Goal: Transaction & Acquisition: Purchase product/service

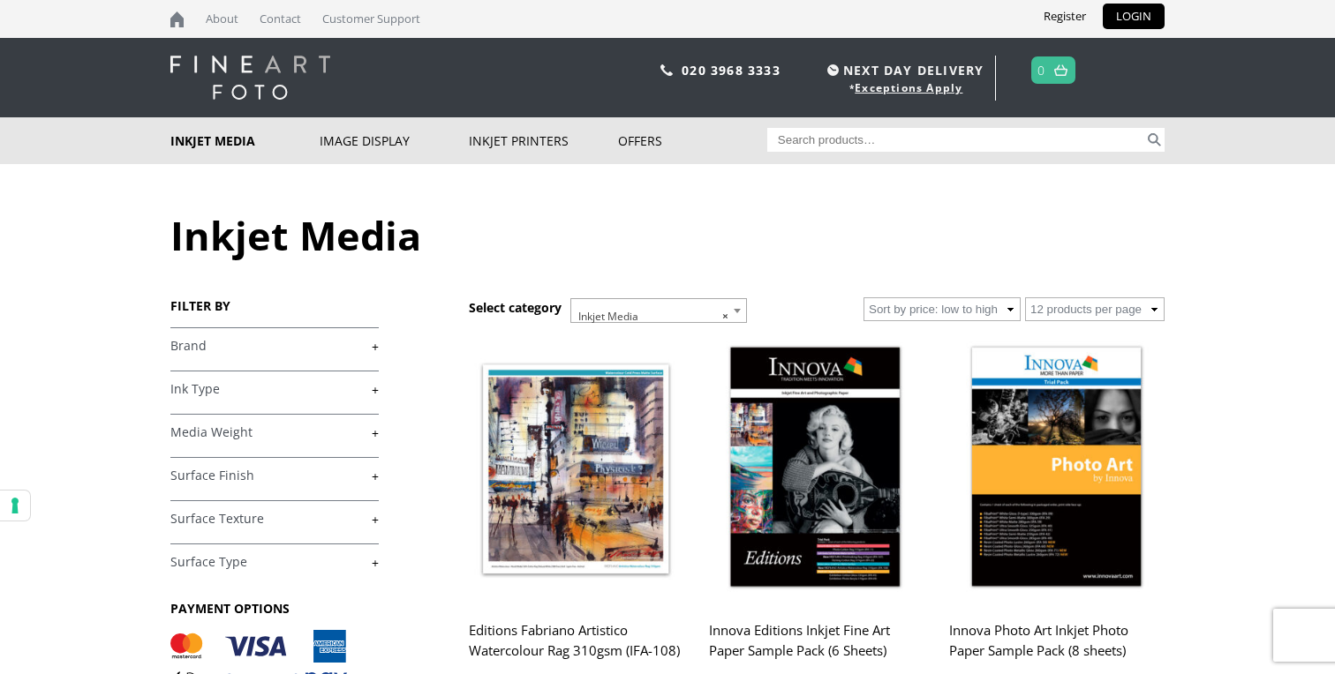
click at [829, 139] on input "Search for:" at bounding box center [956, 140] width 378 height 24
type input "innova ifa 05"
click at [1144, 128] on button "Search" at bounding box center [1154, 140] width 20 height 24
click at [940, 130] on input "innova ifa 05" at bounding box center [956, 140] width 378 height 24
click at [1154, 145] on button "Search" at bounding box center [1154, 140] width 20 height 24
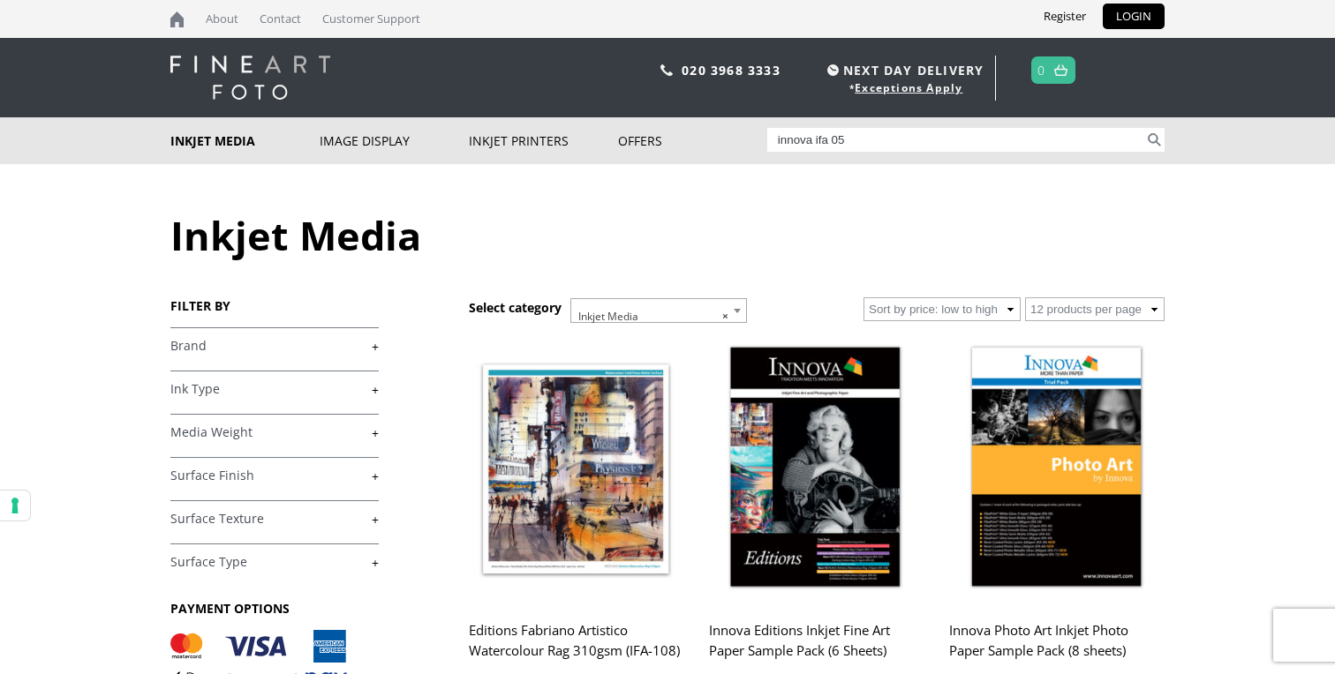
click at [882, 145] on input "innova ifa 05" at bounding box center [956, 140] width 378 height 24
click at [1148, 141] on button "Search" at bounding box center [1154, 140] width 20 height 24
click at [855, 140] on input "innova ifa 05" at bounding box center [956, 140] width 378 height 24
click at [1144, 128] on button "Search" at bounding box center [1154, 140] width 20 height 24
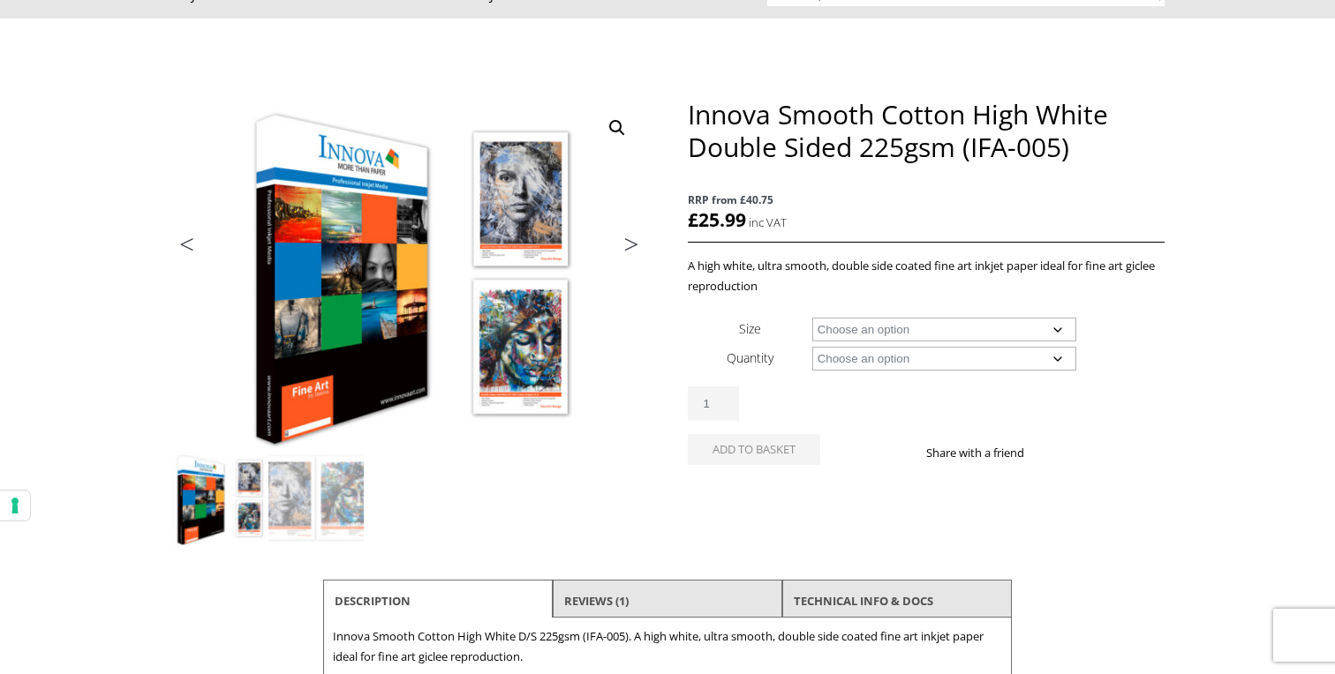
scroll to position [160, 0]
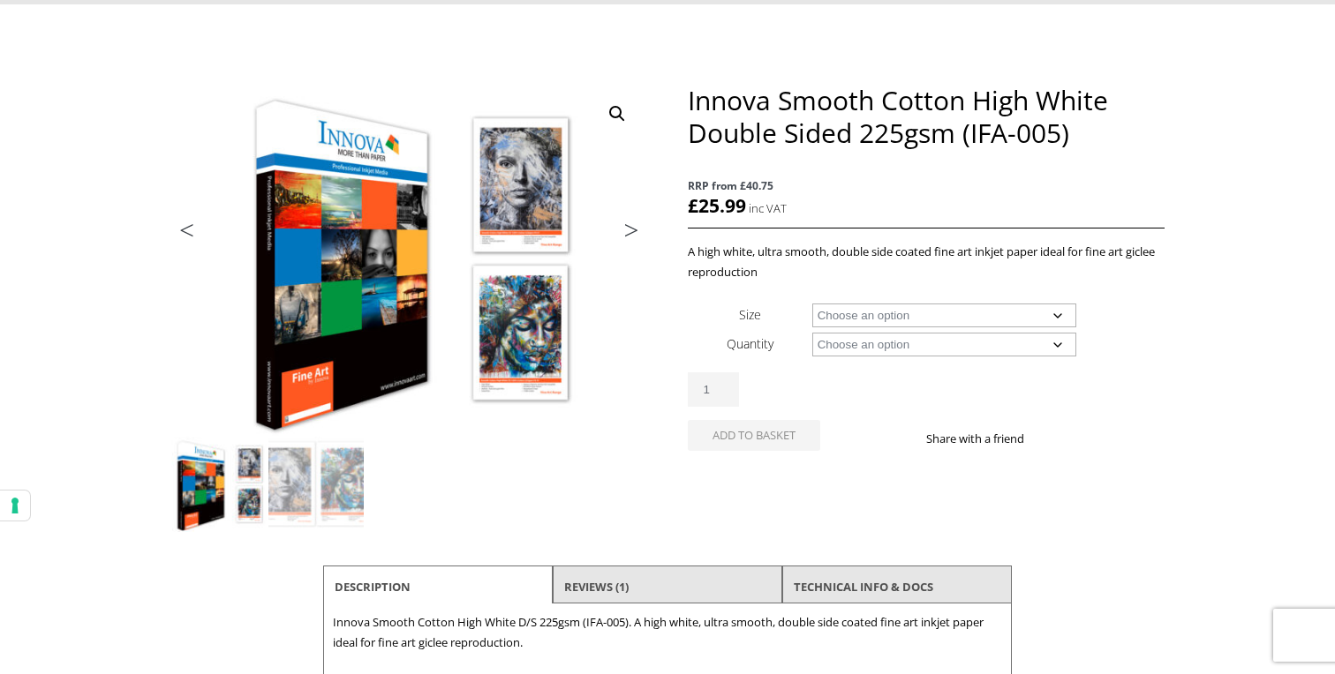
click at [1018, 321] on select "Choose an option A4 Sheet A3 Sheet A3+ Sheet A2 Sheet" at bounding box center [944, 316] width 265 height 24
click at [812, 304] on select "Choose an option A4 Sheet A3 Sheet A3+ Sheet A2 Sheet" at bounding box center [944, 316] width 265 height 24
select select "a3-sheet"
click at [1015, 343] on select "Choose an option 25 Sheets" at bounding box center [944, 345] width 265 height 24
select select "25-sheets"
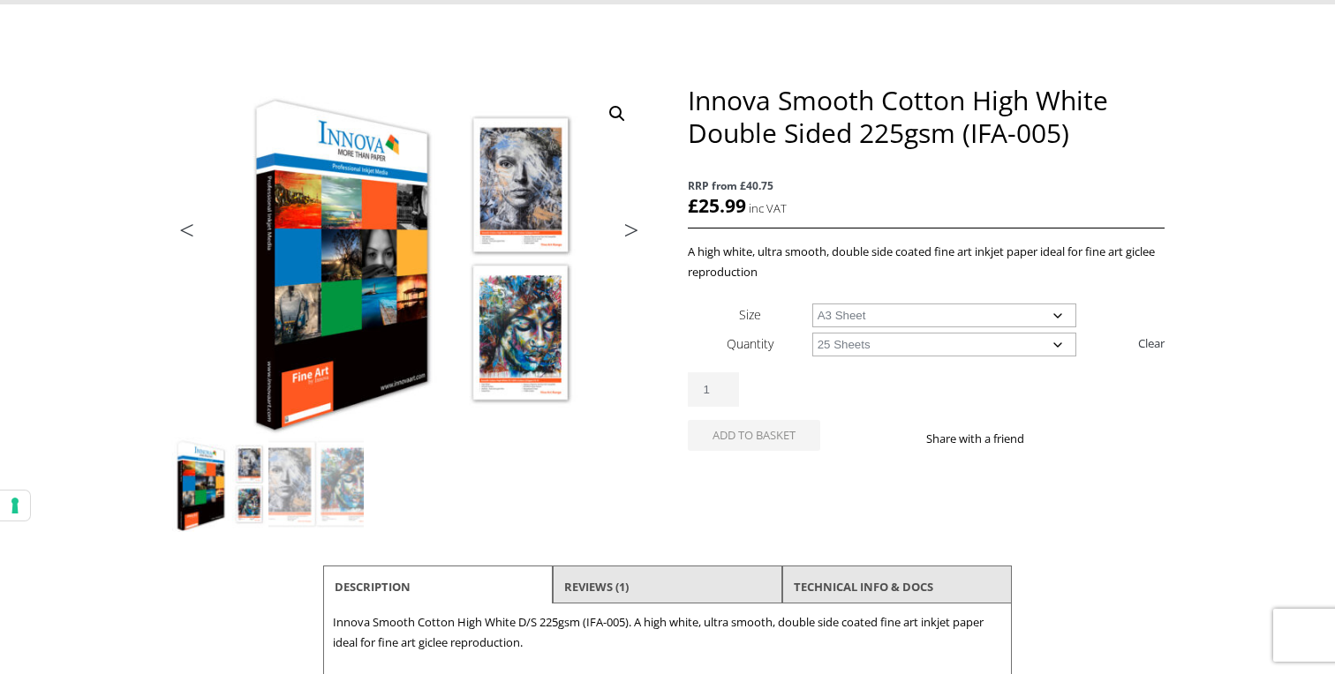
click at [812, 333] on select "Choose an option 25 Sheets" at bounding box center [944, 345] width 265 height 24
select select "a3-sheet"
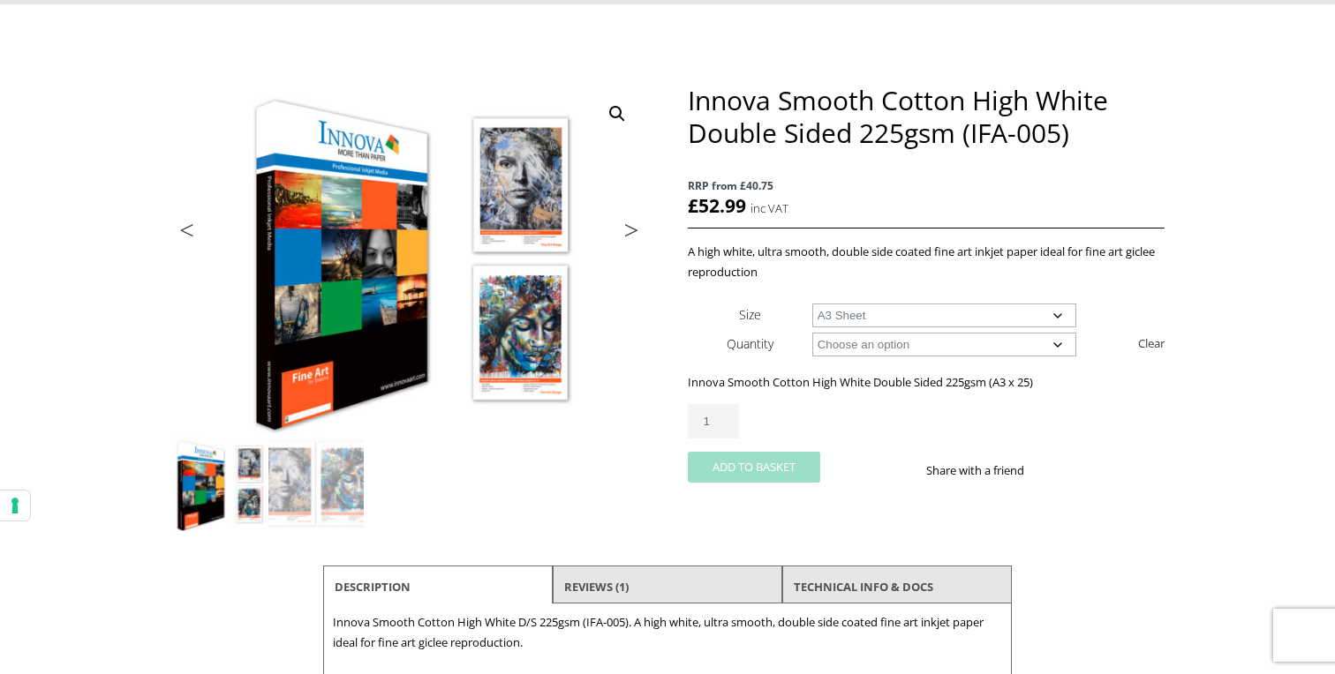
click at [760, 470] on button "Add to basket" at bounding box center [754, 467] width 132 height 31
